Goal: Transaction & Acquisition: Purchase product/service

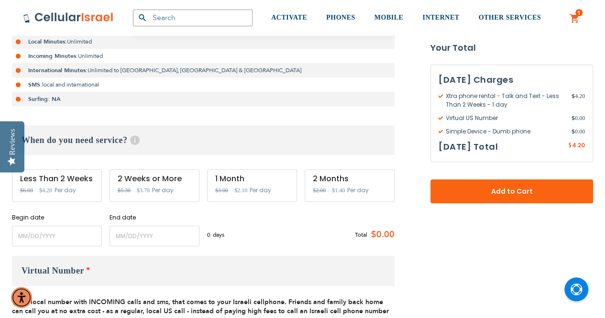
scroll to position [239, 0]
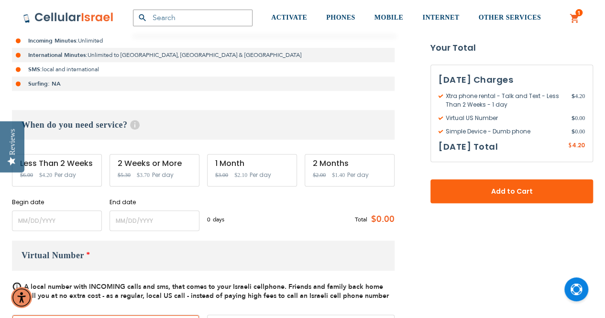
type input "[EMAIL_ADDRESS][DOMAIN_NAME]"
click at [43, 220] on input "name" at bounding box center [57, 220] width 90 height 21
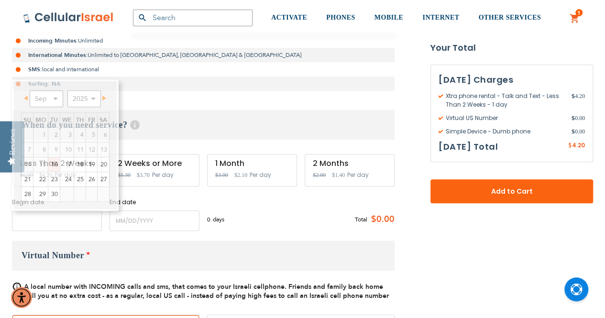
click at [42, 220] on input "name" at bounding box center [57, 220] width 90 height 21
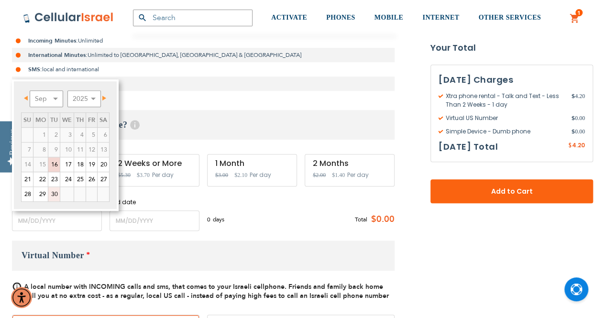
click at [53, 191] on link "30" at bounding box center [53, 194] width 11 height 14
type input "[DATE]"
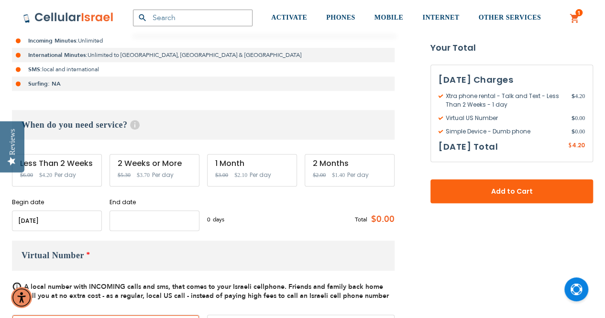
click at [129, 222] on input "name" at bounding box center [155, 220] width 90 height 21
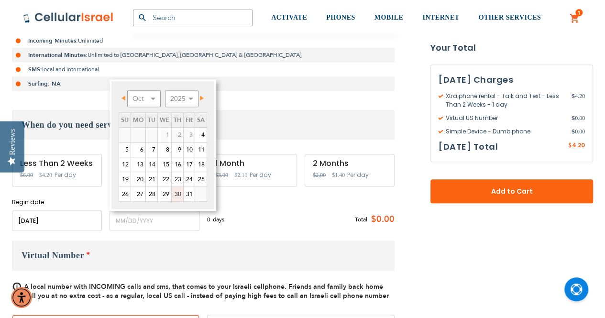
click at [175, 191] on link "30" at bounding box center [177, 194] width 11 height 14
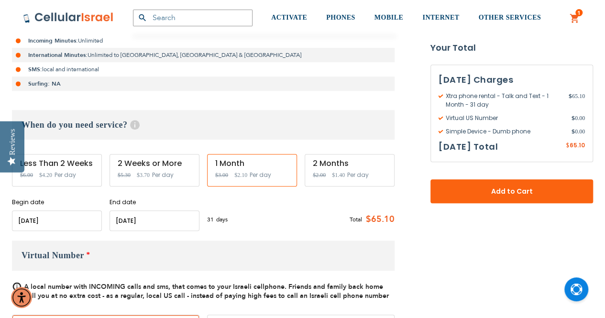
click at [142, 219] on input "name" at bounding box center [155, 220] width 90 height 21
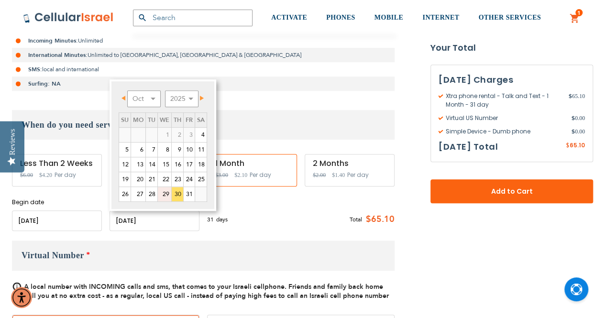
click at [163, 192] on link "29" at bounding box center [164, 194] width 13 height 14
type input "[DATE]"
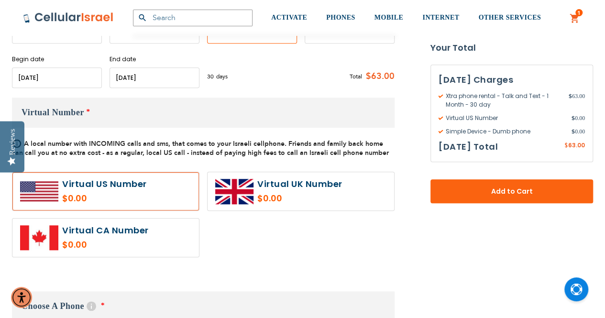
scroll to position [383, 0]
click at [72, 185] on label at bounding box center [105, 191] width 186 height 38
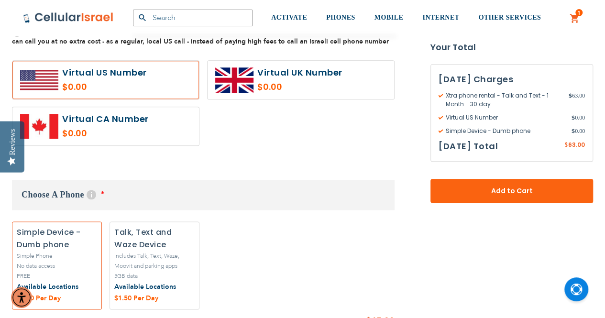
scroll to position [574, 0]
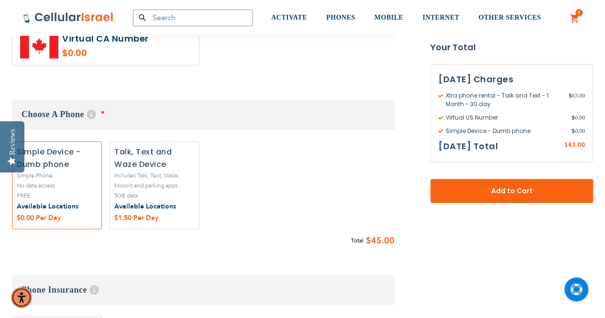
click at [149, 187] on label "Add" at bounding box center [155, 185] width 90 height 88
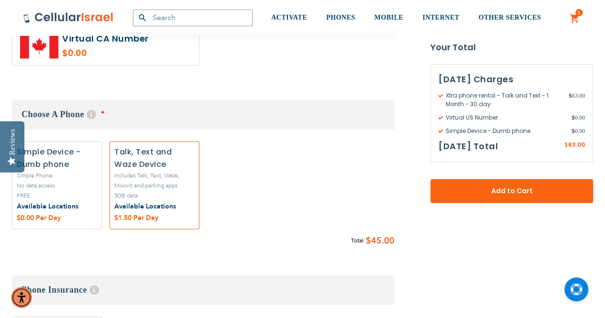
click at [149, 187] on label "Add" at bounding box center [155, 185] width 90 height 88
radio input "true"
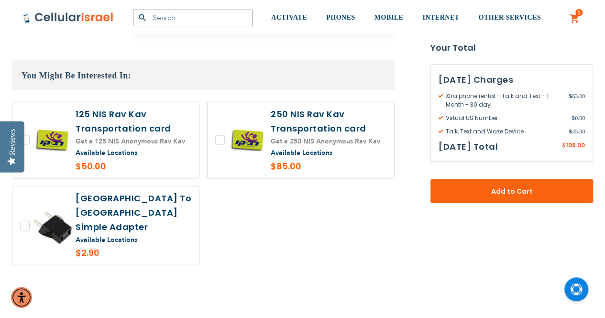
scroll to position [909, 0]
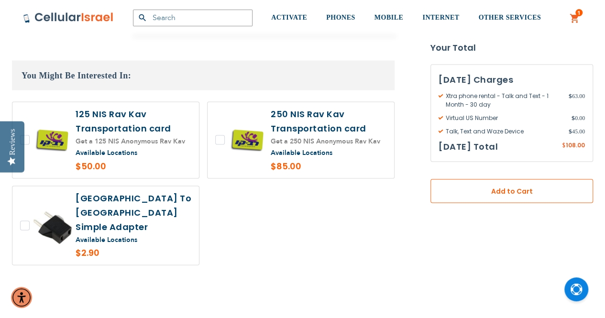
click at [482, 186] on span "Add to Cart" at bounding box center [511, 191] width 99 height 10
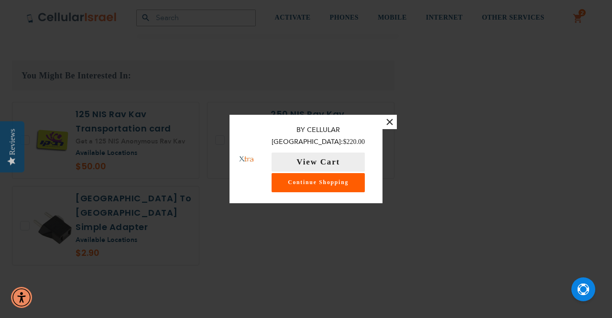
click at [322, 174] on link "Continue Shopping" at bounding box center [318, 182] width 93 height 19
